Goal: Transaction & Acquisition: Purchase product/service

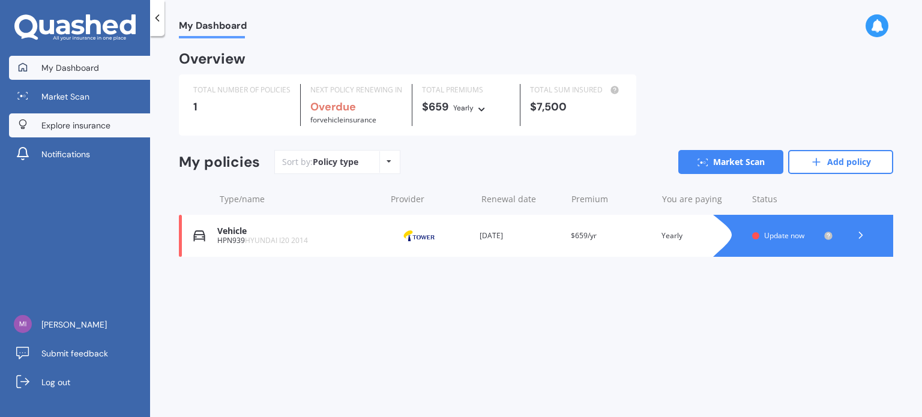
click at [76, 122] on span "Explore insurance" at bounding box center [75, 125] width 69 height 12
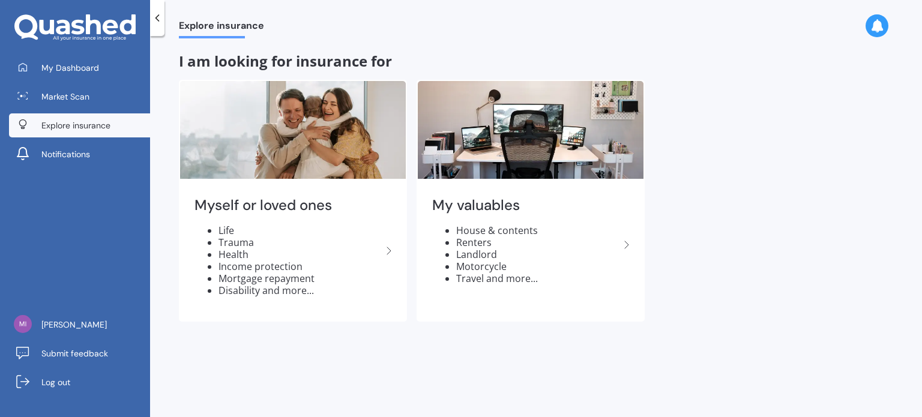
click at [60, 119] on span "Explore insurance" at bounding box center [75, 125] width 69 height 12
click at [48, 122] on span "Explore insurance" at bounding box center [75, 125] width 69 height 12
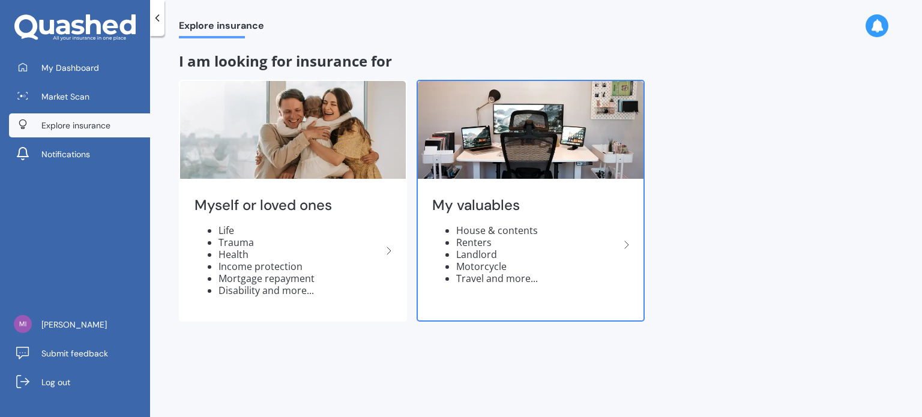
click at [477, 254] on li "Landlord" at bounding box center [537, 254] width 163 height 12
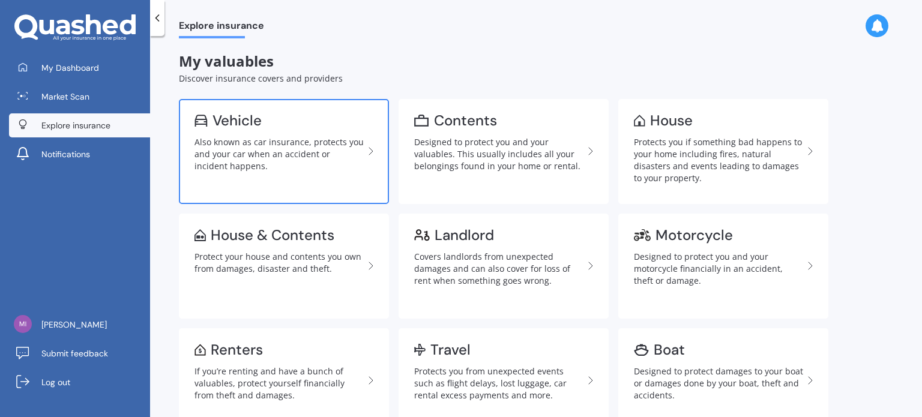
click at [223, 115] on div "Vehicle" at bounding box center [236, 121] width 49 height 12
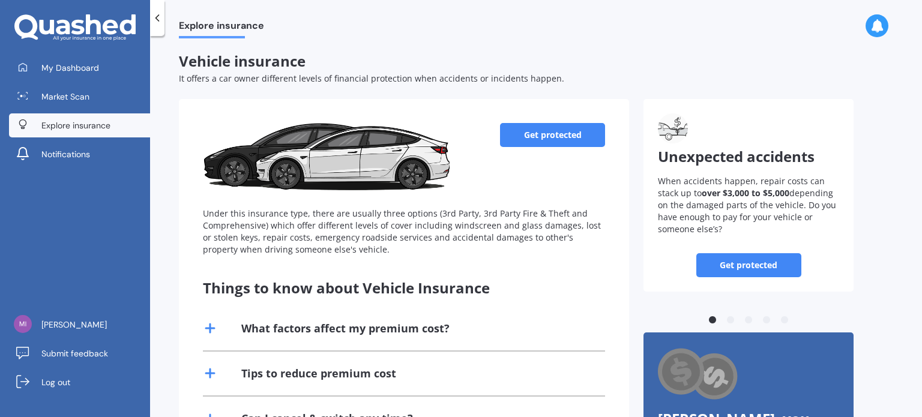
click at [534, 143] on link "Get protected" at bounding box center [552, 135] width 105 height 24
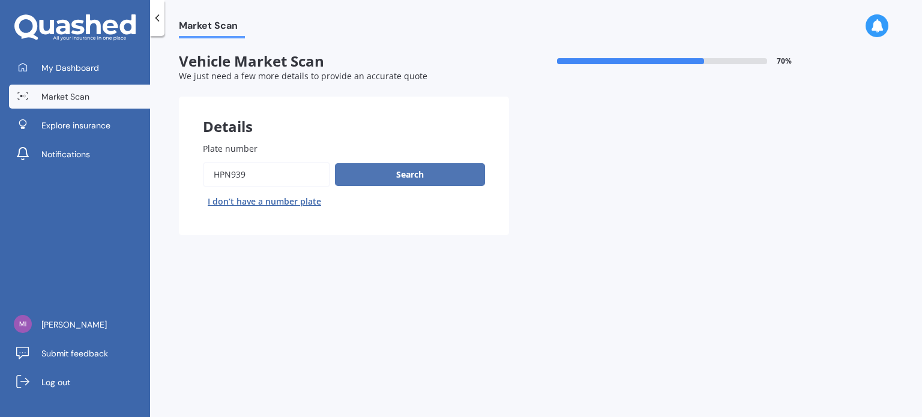
click at [394, 175] on button "Search" at bounding box center [410, 174] width 150 height 23
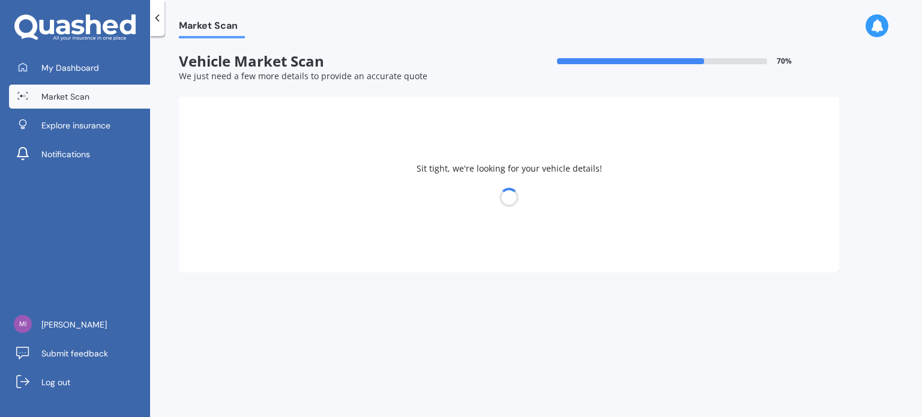
select select "HYUNDAI"
select select "I20"
select select "17"
select select "10"
select select "1949"
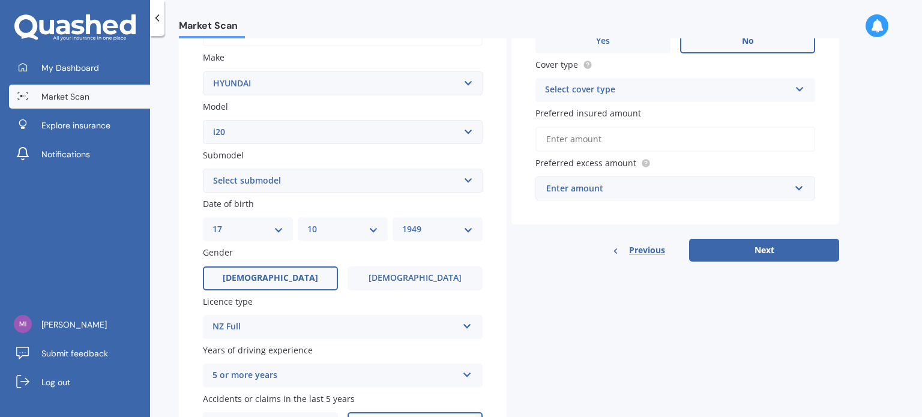
scroll to position [216, 0]
click at [466, 180] on select "Select submodel (All)" at bounding box center [343, 179] width 280 height 24
select select "(ALL)"
click at [203, 167] on select "Select submodel (All)" at bounding box center [343, 179] width 280 height 24
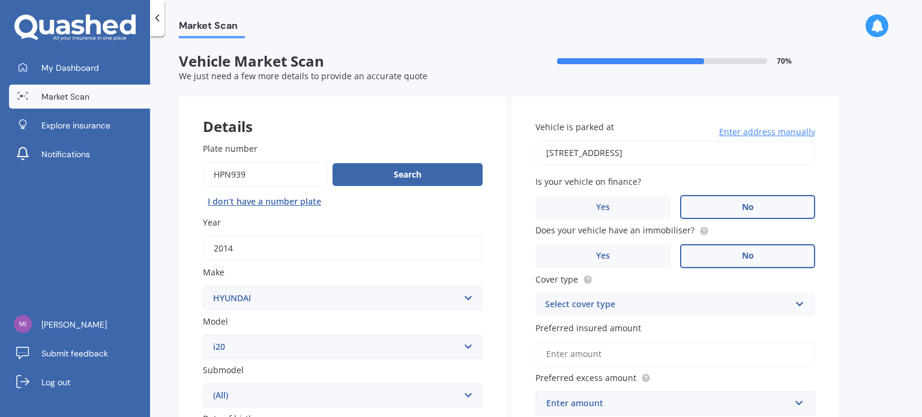
scroll to position [0, 0]
drag, startPoint x: 562, startPoint y: 154, endPoint x: 552, endPoint y: 155, distance: 10.9
click at [552, 153] on input "[STREET_ADDRESS]" at bounding box center [675, 152] width 280 height 25
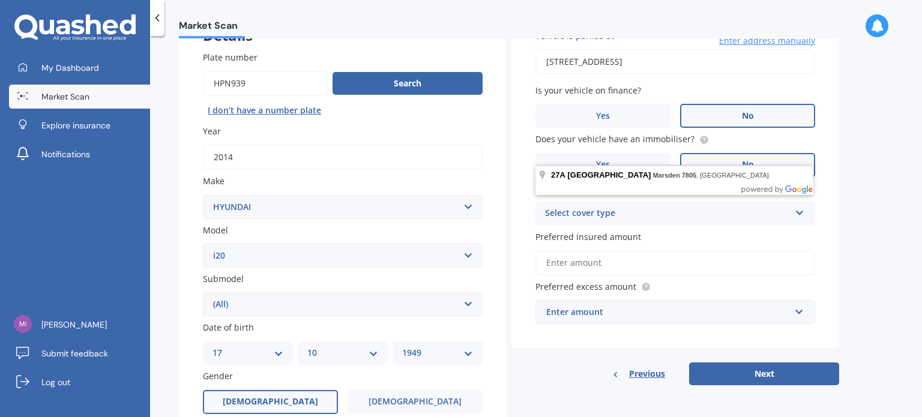
scroll to position [90, 0]
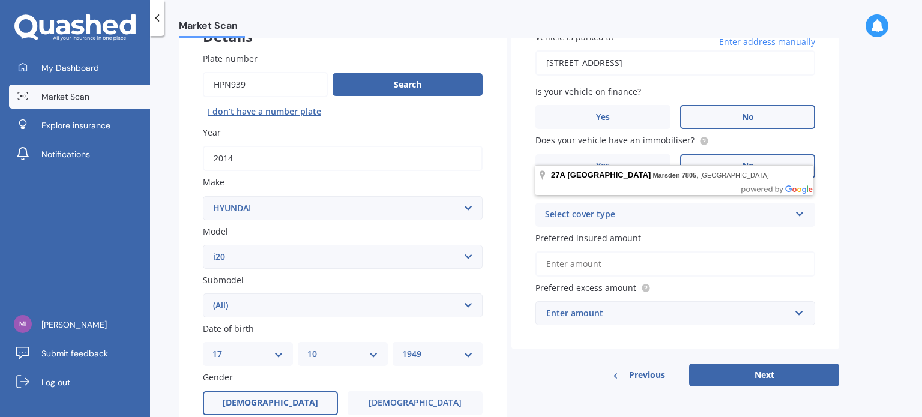
type input "[STREET_ADDRESS]"
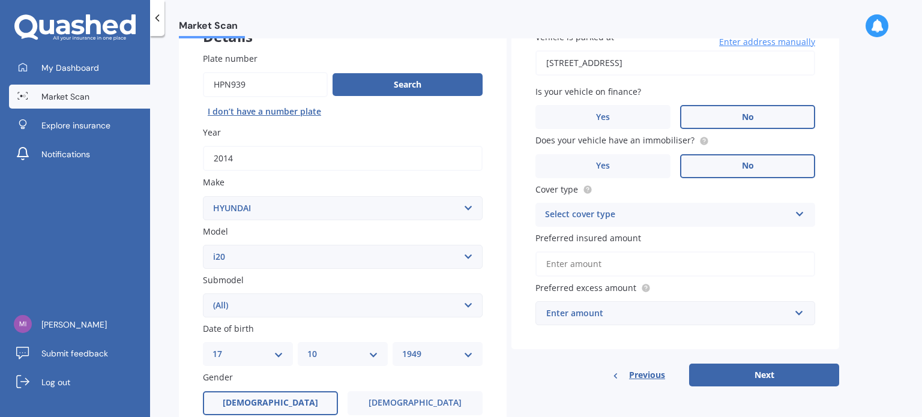
click at [871, 161] on div "Market Scan Vehicle Market Scan 70 % We just need a few more details to provide…" at bounding box center [536, 228] width 772 height 381
click at [797, 213] on icon at bounding box center [800, 212] width 10 height 8
click at [583, 212] on div "Comprehensive" at bounding box center [667, 215] width 245 height 14
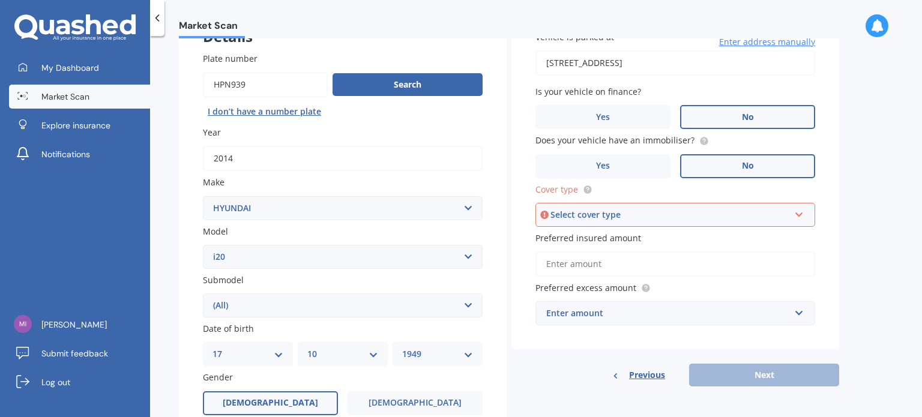
click at [798, 215] on icon at bounding box center [799, 212] width 10 height 8
click at [585, 238] on span "Comprehensive" at bounding box center [578, 237] width 64 height 11
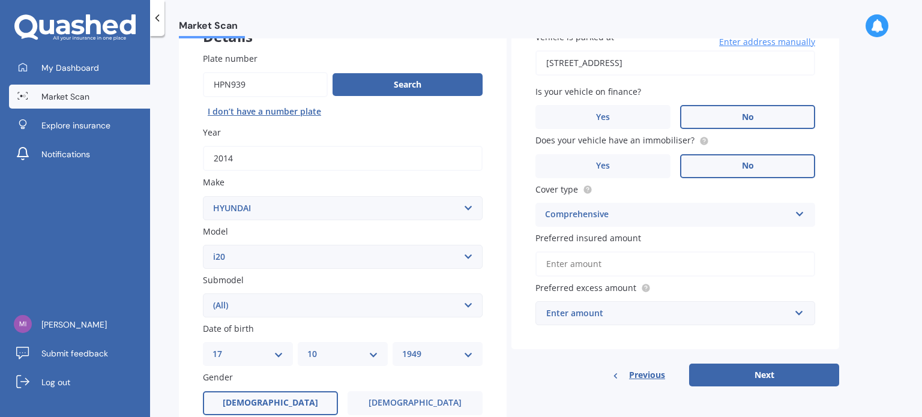
click at [552, 261] on input "Preferred insured amount" at bounding box center [675, 263] width 280 height 25
type input "$7,500"
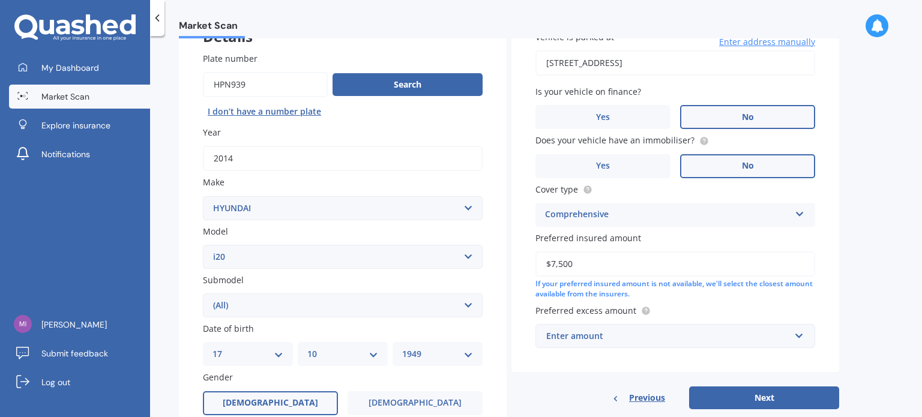
click at [562, 331] on div "Enter amount" at bounding box center [668, 336] width 244 height 13
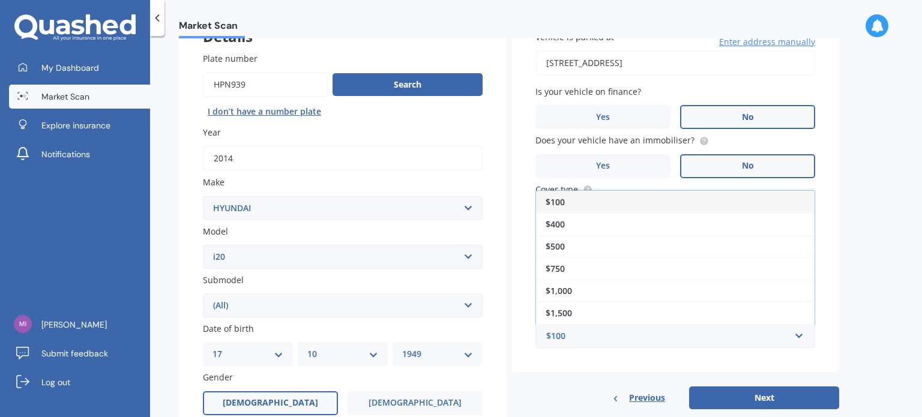
click at [565, 244] on div "$500" at bounding box center [675, 246] width 278 height 22
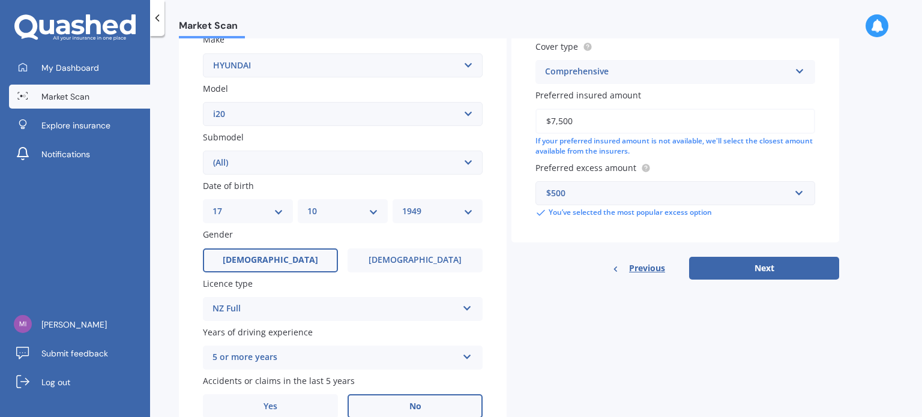
scroll to position [233, 0]
click at [772, 272] on button "Next" at bounding box center [764, 267] width 150 height 23
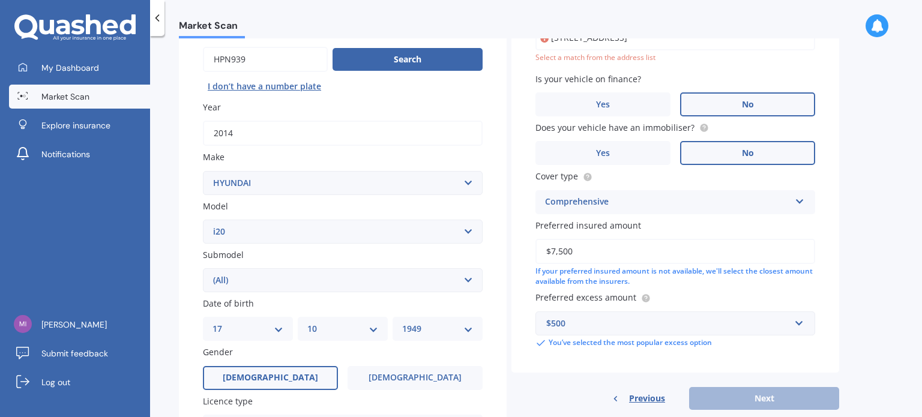
scroll to position [82, 0]
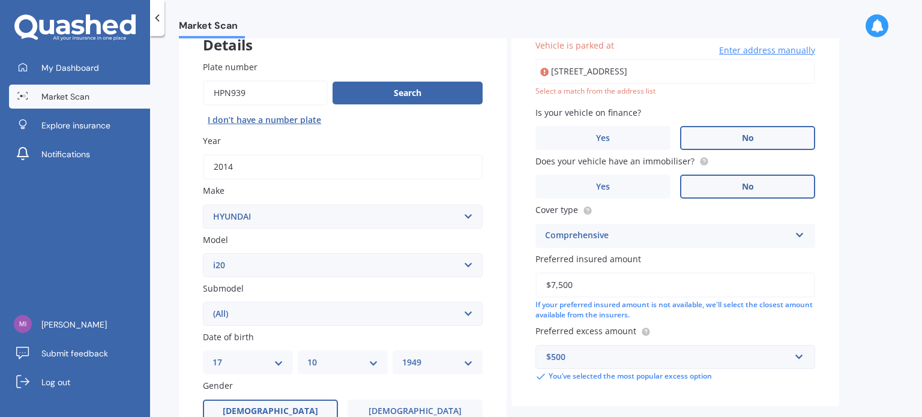
type input "[STREET_ADDRESS]"
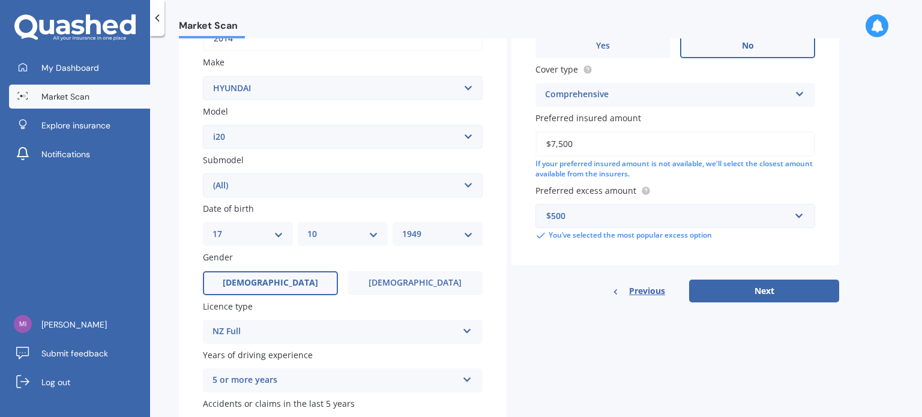
scroll to position [289, 0]
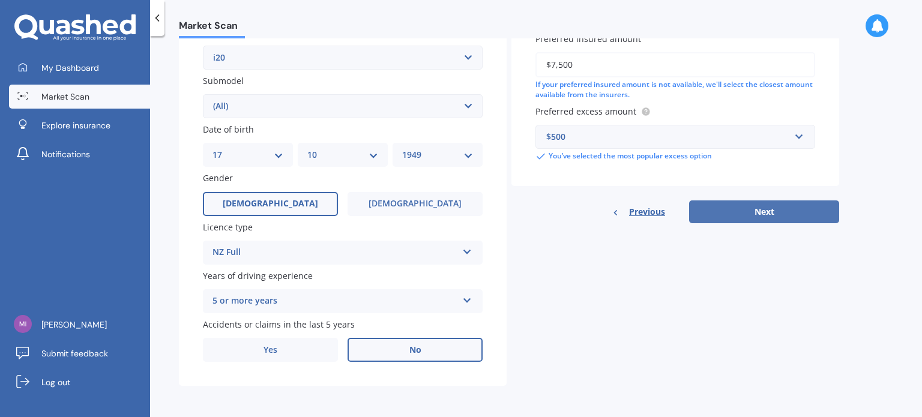
click at [751, 211] on button "Next" at bounding box center [764, 211] width 150 height 23
select select "17"
select select "10"
select select "1949"
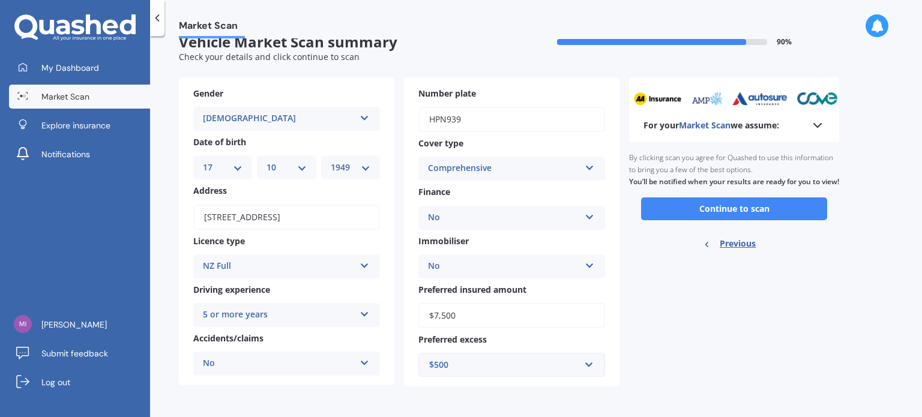
scroll to position [0, 0]
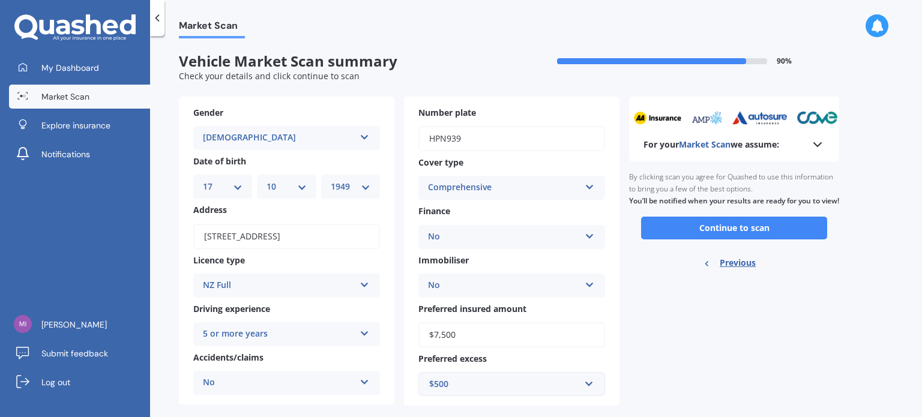
click at [750, 239] on button "Continue to scan" at bounding box center [734, 228] width 186 height 23
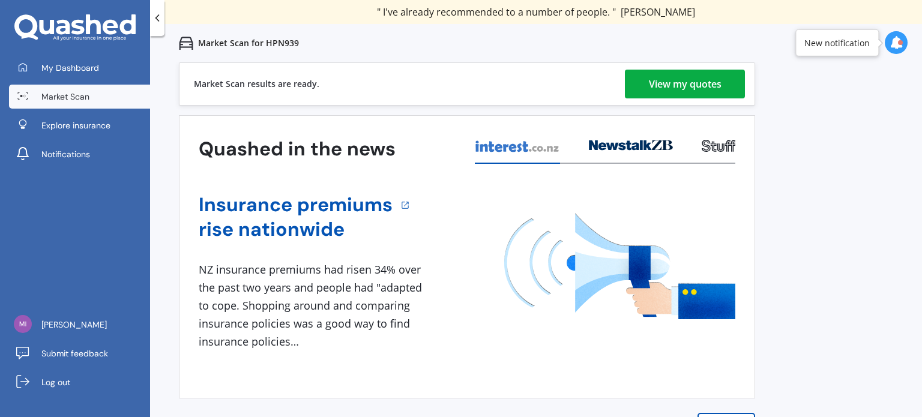
click at [680, 82] on div "View my quotes" at bounding box center [685, 84] width 73 height 29
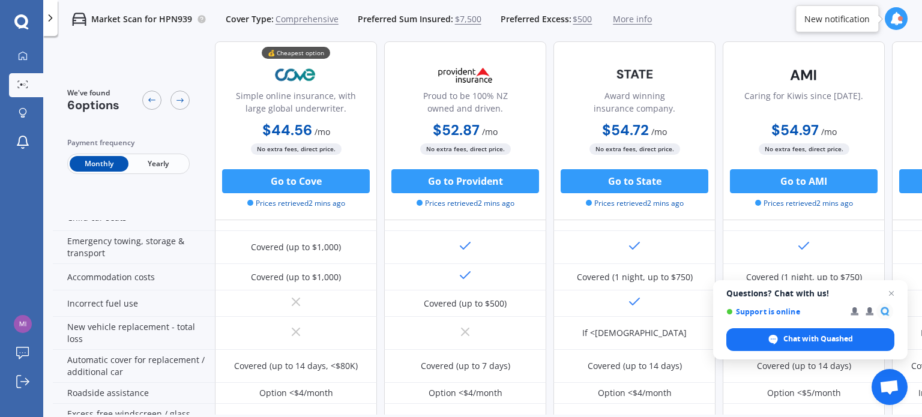
scroll to position [178, 0]
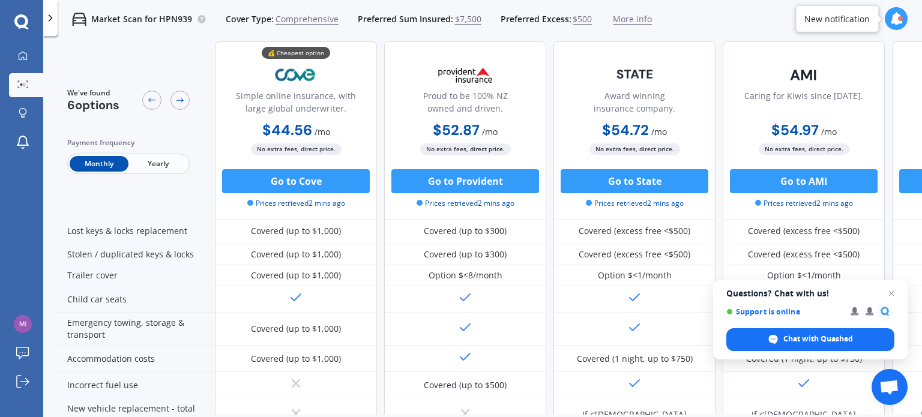
drag, startPoint x: 905, startPoint y: 118, endPoint x: 886, endPoint y: 118, distance: 19.2
click at [886, 118] on div "💰 Cheapest option Simple online insurance, with large global underwriter. $44.5…" at bounding box center [719, 130] width 1008 height 179
click at [47, 16] on icon at bounding box center [50, 18] width 12 height 12
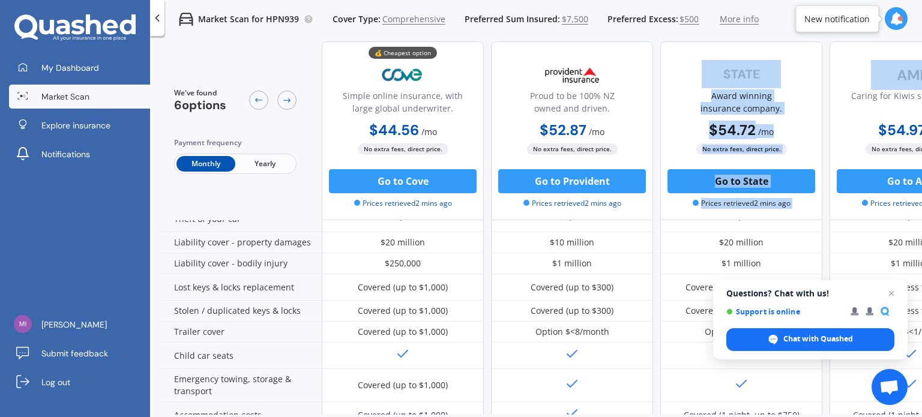
drag, startPoint x: 856, startPoint y: 45, endPoint x: 811, endPoint y: 47, distance: 45.1
click at [811, 47] on div "💰 Cheapest option Simple online insurance, with large global underwriter. $44.5…" at bounding box center [826, 130] width 1008 height 179
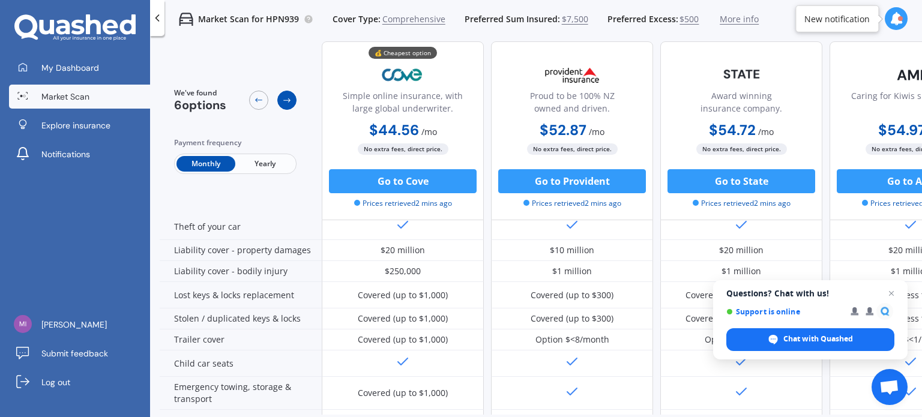
click at [288, 101] on icon at bounding box center [287, 100] width 10 height 10
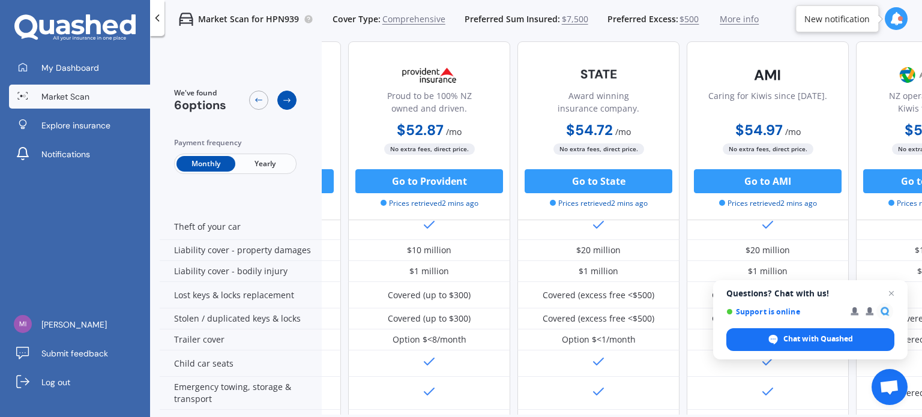
scroll to position [113, 162]
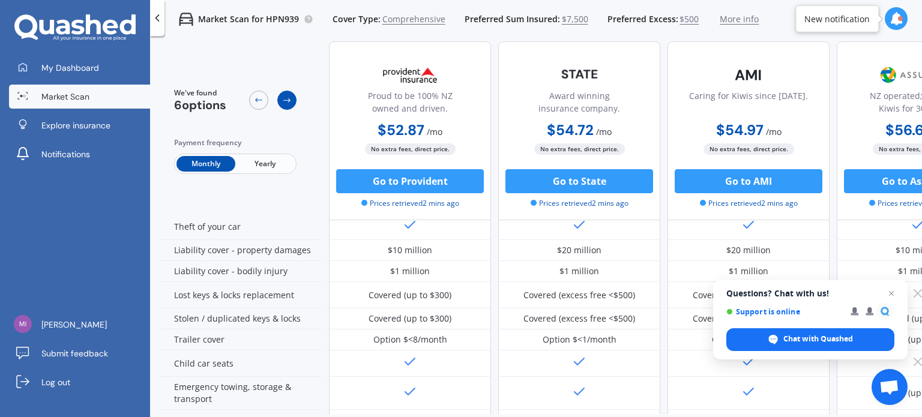
click at [288, 101] on icon at bounding box center [287, 100] width 10 height 10
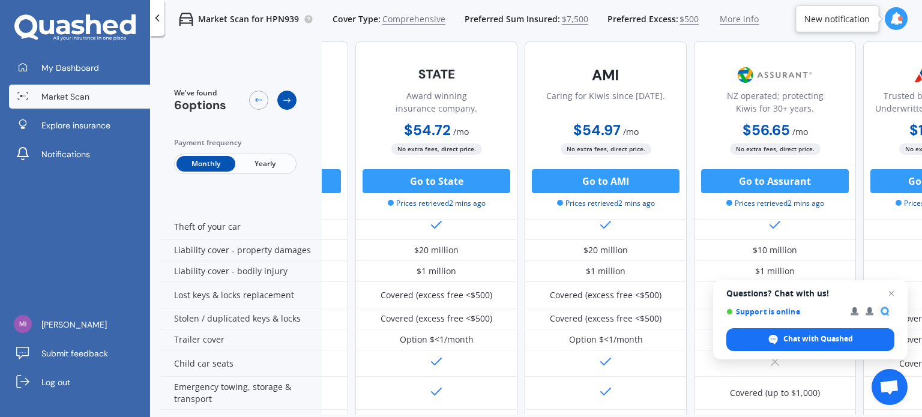
scroll to position [113, 324]
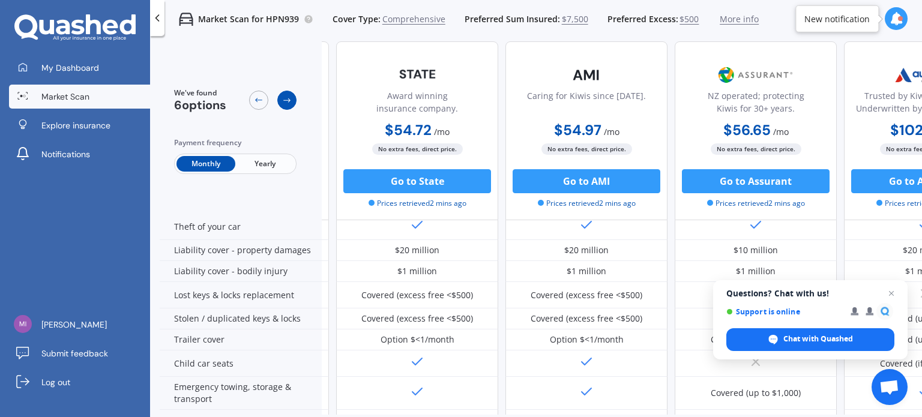
click at [288, 101] on icon at bounding box center [287, 100] width 10 height 10
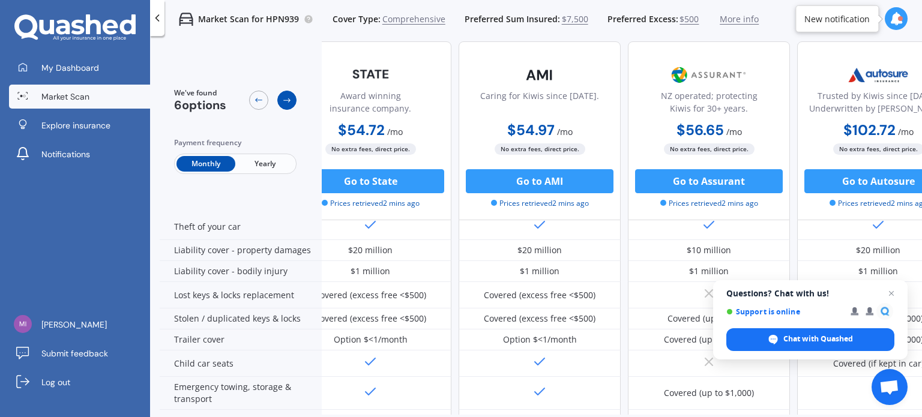
scroll to position [113, 414]
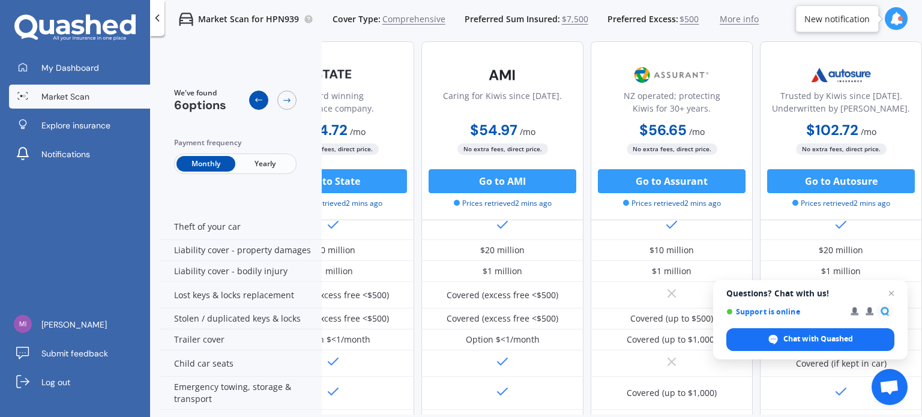
click at [262, 99] on icon at bounding box center [259, 100] width 10 height 10
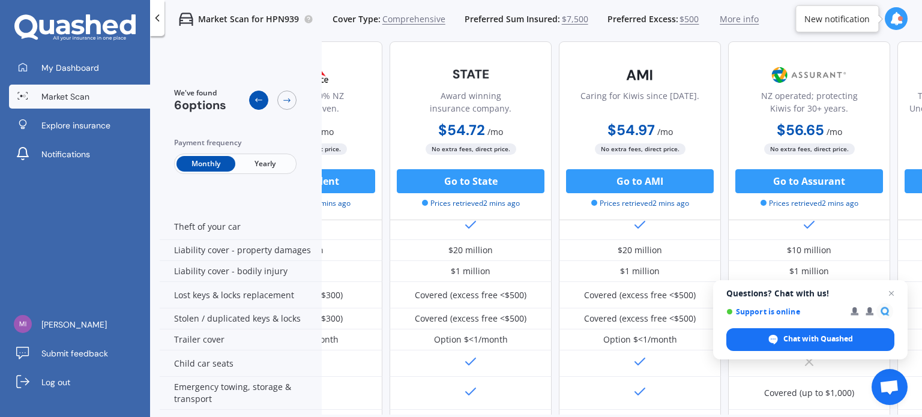
scroll to position [113, 252]
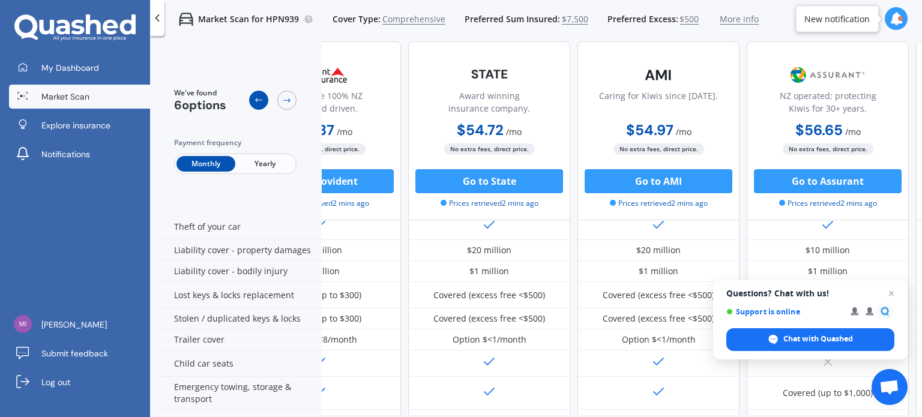
click at [262, 99] on icon at bounding box center [259, 100] width 10 height 10
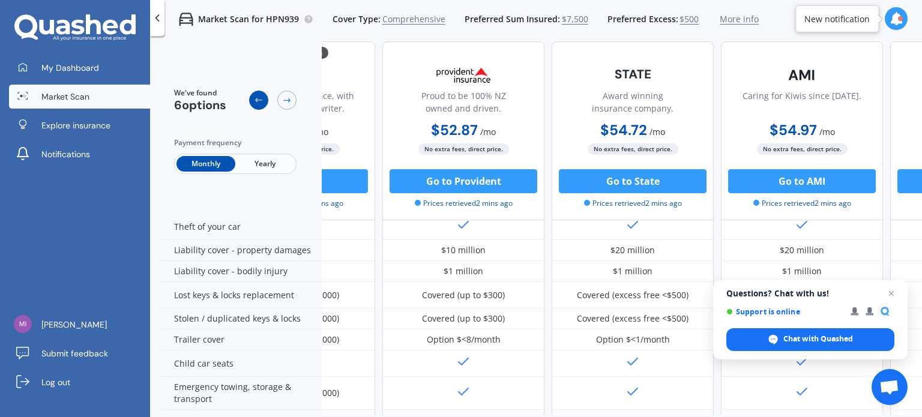
scroll to position [113, 90]
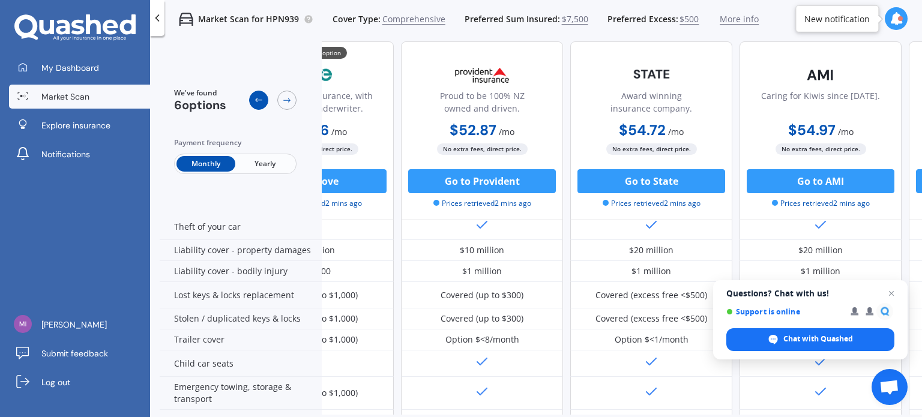
click at [262, 99] on icon at bounding box center [259, 100] width 10 height 10
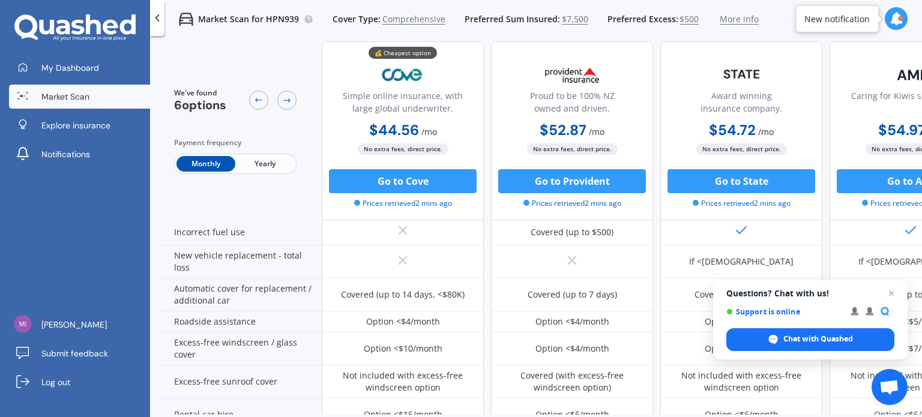
scroll to position [333, 0]
click at [889, 293] on span "Open chat" at bounding box center [891, 293] width 15 height 15
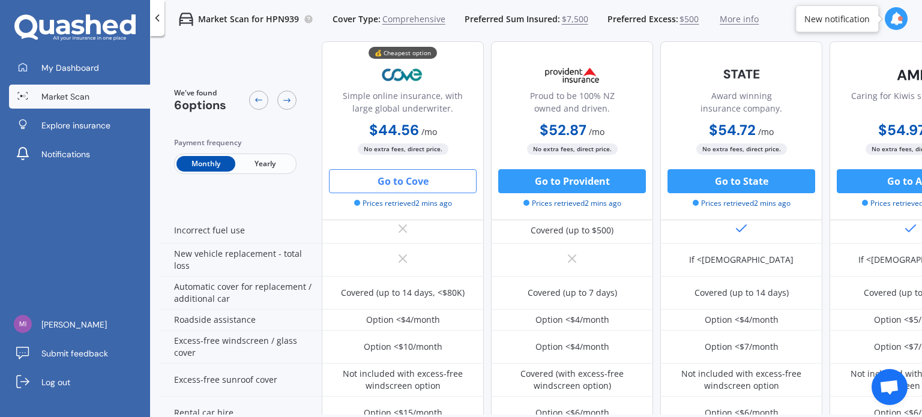
click at [418, 183] on button "Go to Cove" at bounding box center [403, 181] width 148 height 24
